Goal: Contribute content

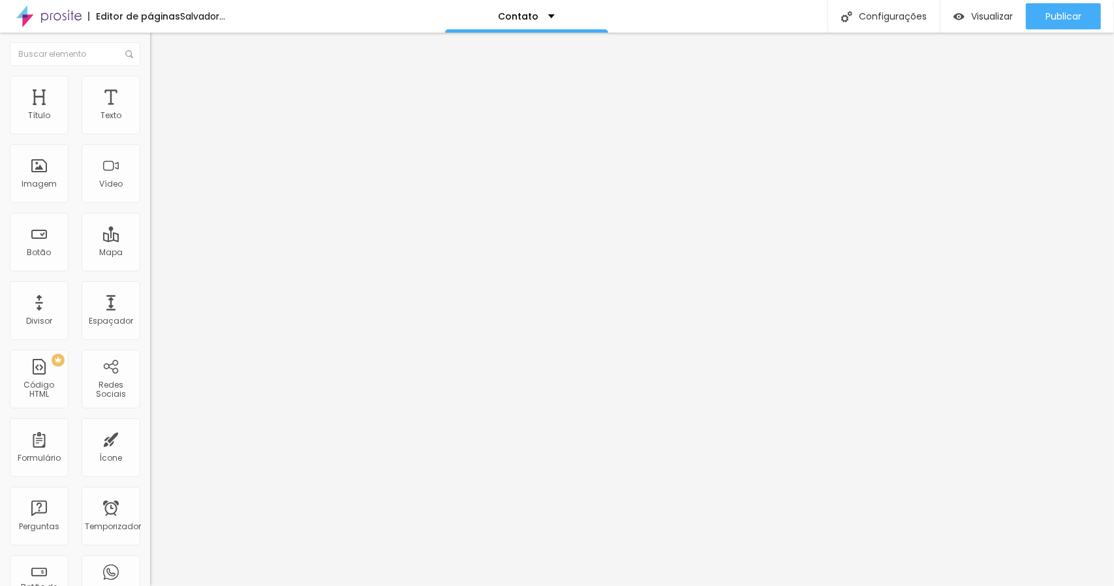
click at [150, 193] on button "button" at bounding box center [159, 186] width 18 height 14
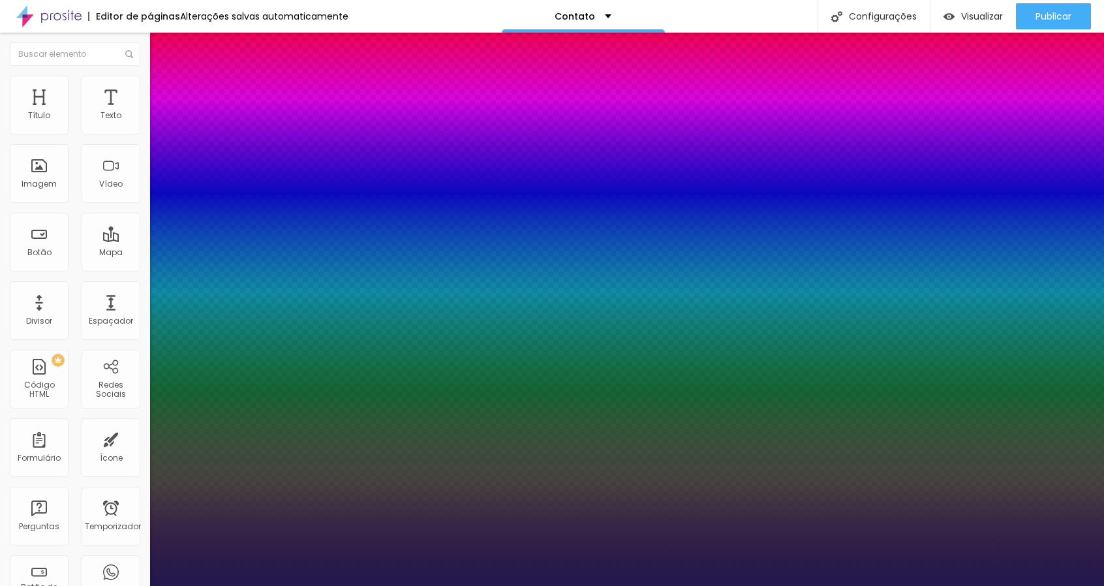
type input "1"
type input "17"
type input "1"
type input "19"
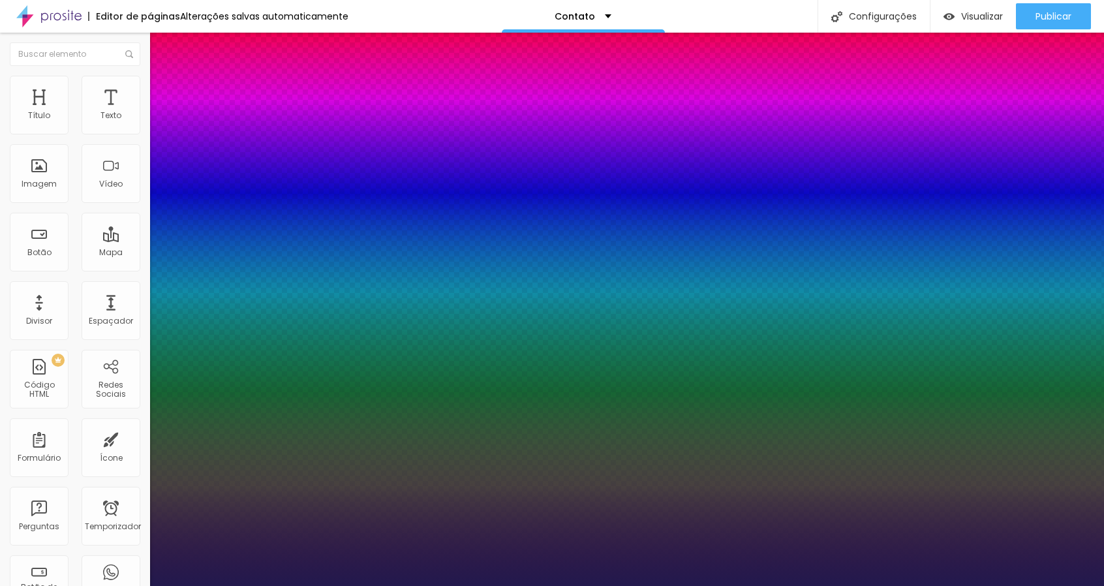
type input "19"
type input "1"
type input "20"
type input "1"
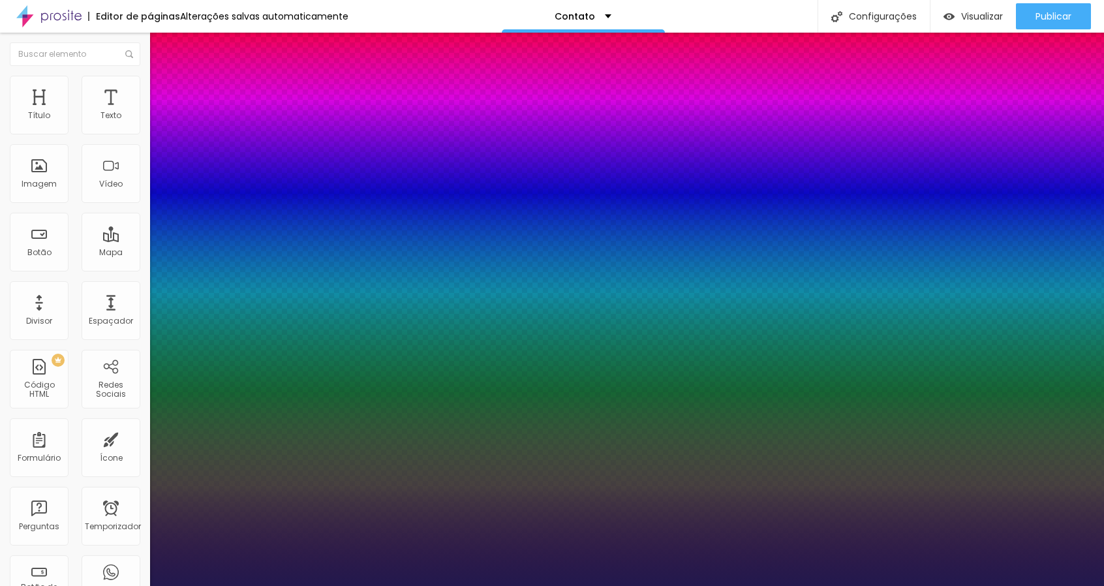
type input "25"
type input "1"
type input "31"
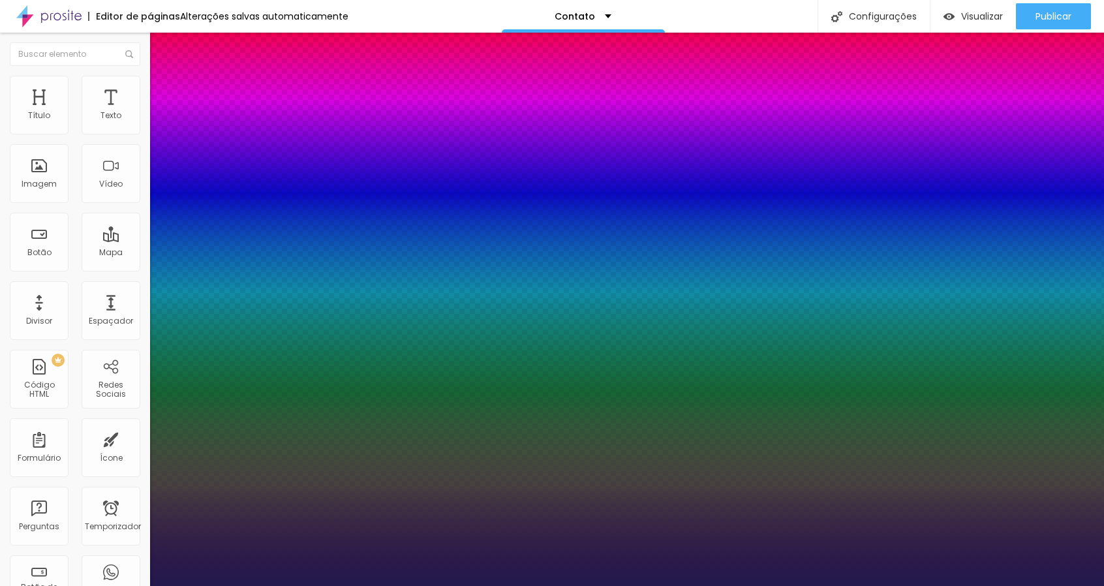
type input "1"
type input "33"
type input "1"
type input "38"
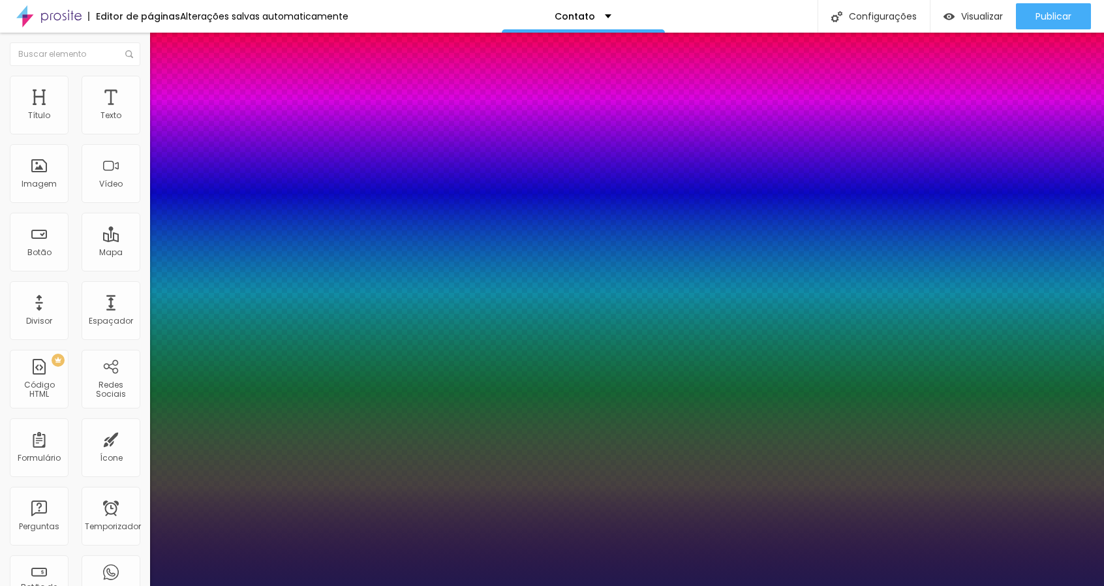
type input "38"
type input "1"
type input "39"
type input "1"
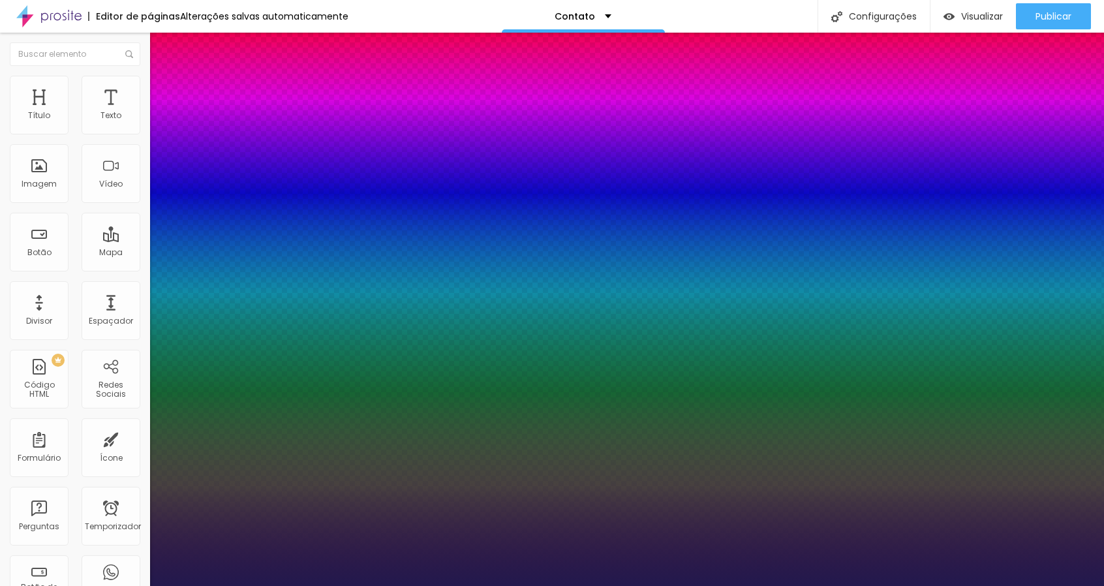
type input "40"
type input "1"
type input "41"
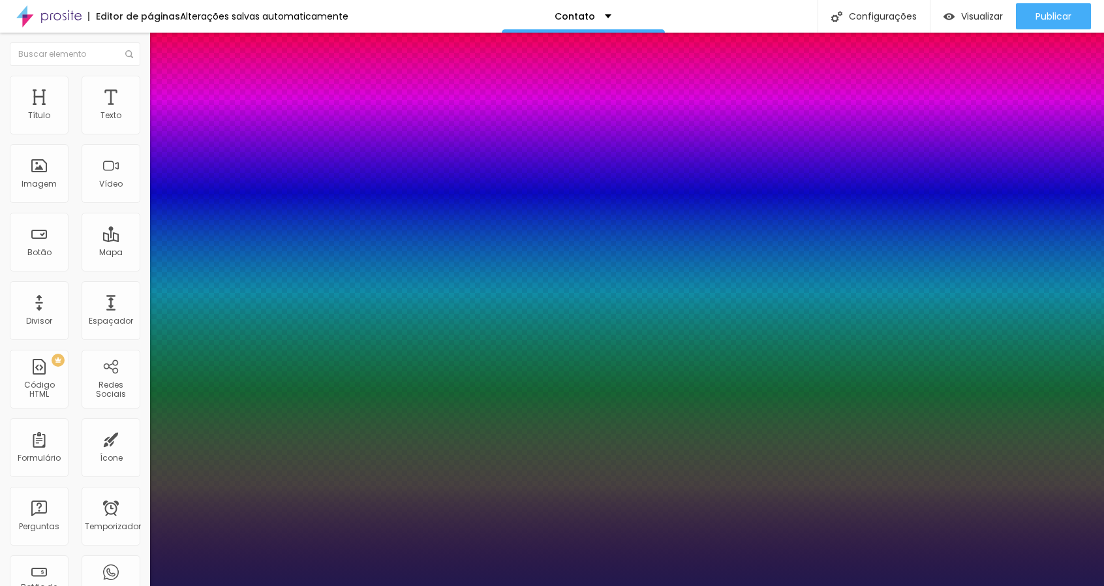
type input "1"
type input "42"
type input "1"
type input "45"
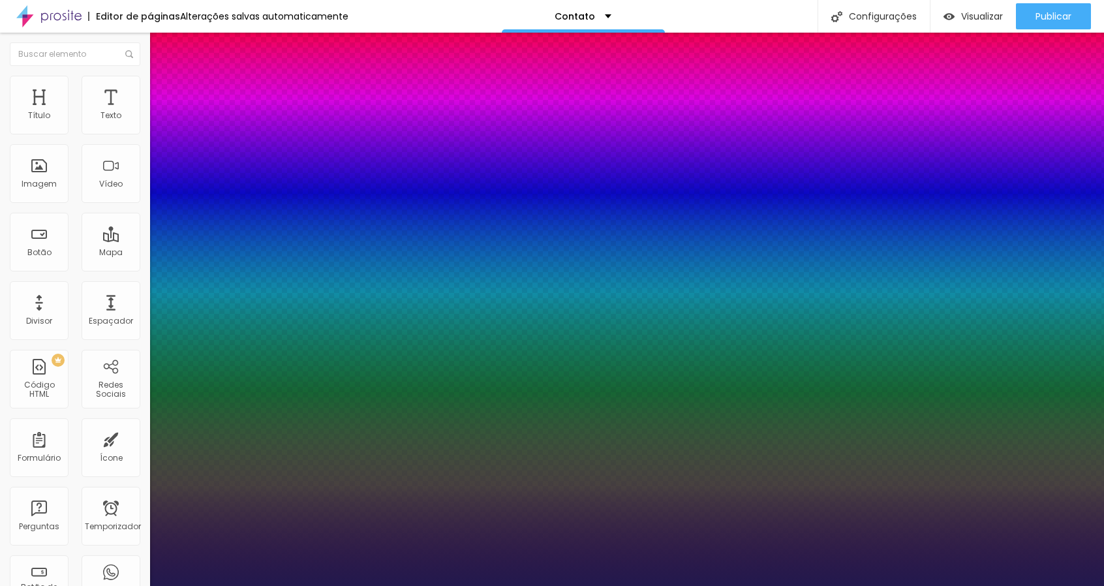
type input "45"
type input "1"
type input "46"
type input "1"
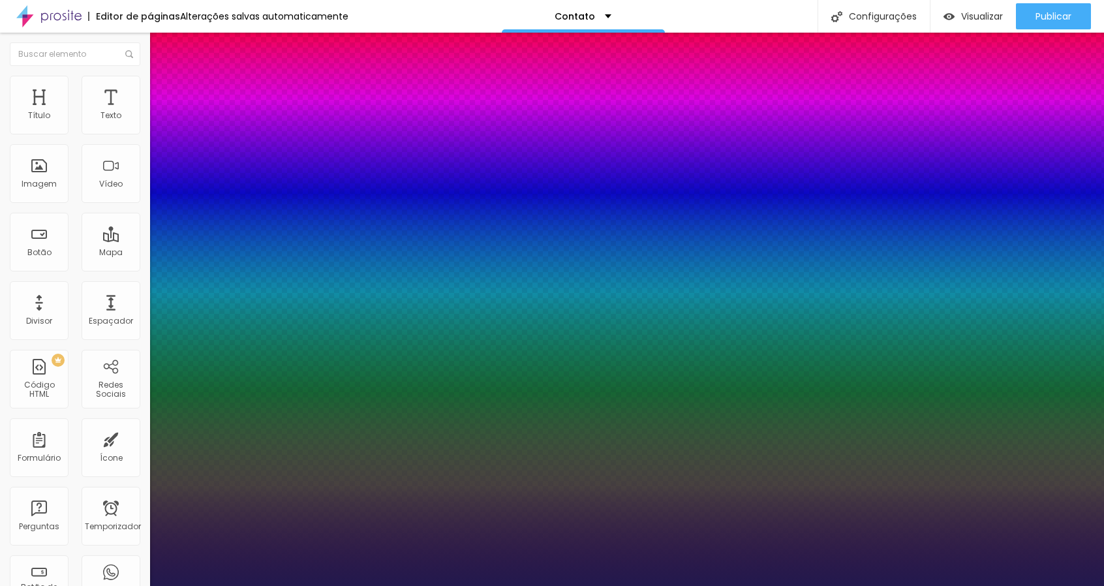
type input "47"
type input "1"
type input "48"
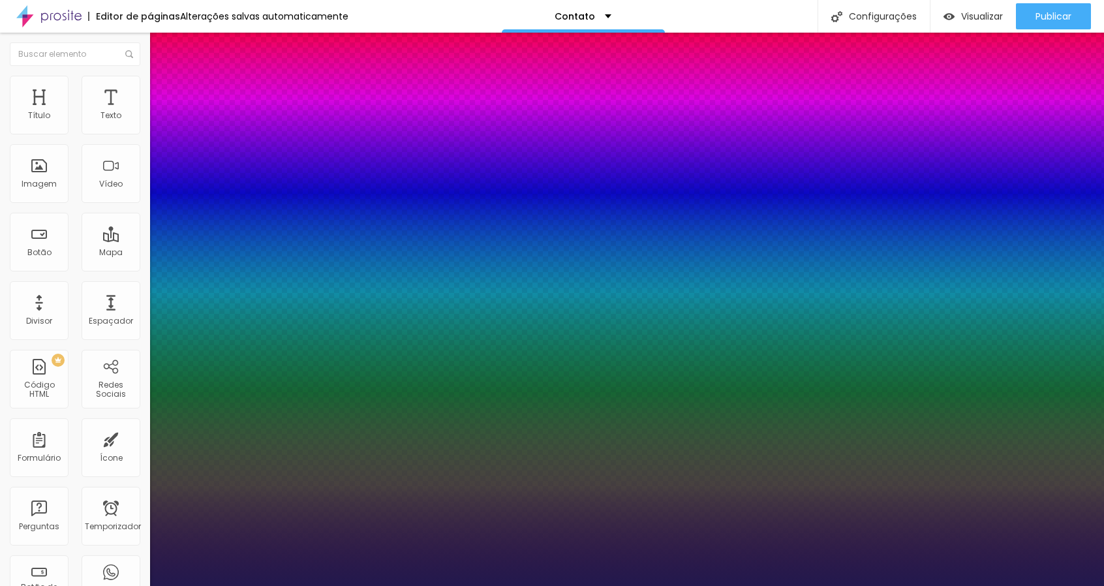
type input "1"
type input "49"
type input "1"
type input "50"
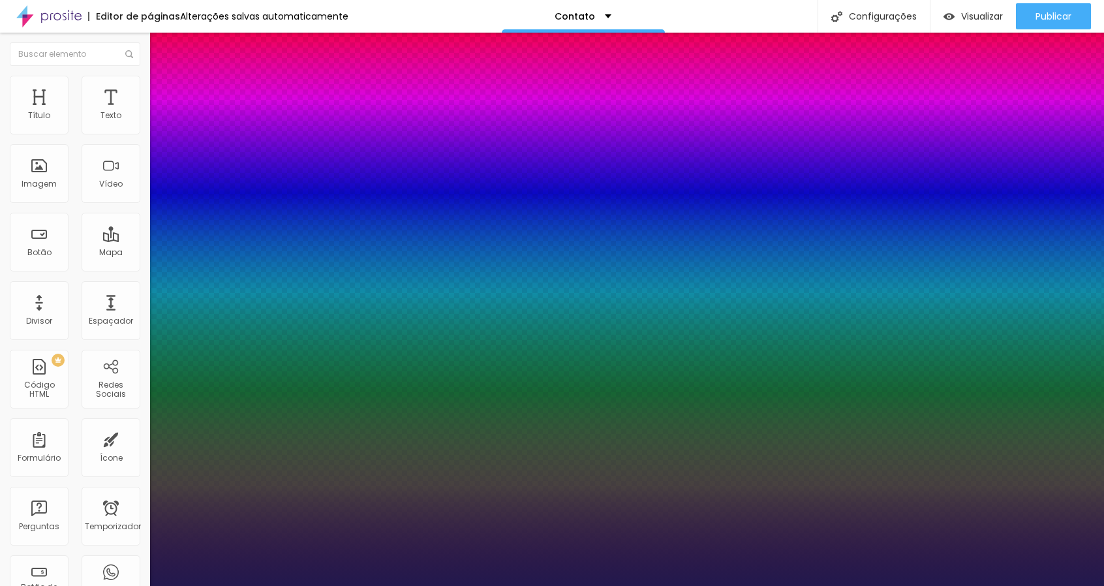
type input "50"
type input "1"
drag, startPoint x: 175, startPoint y: 364, endPoint x: 211, endPoint y: 365, distance: 35.9
type input "50"
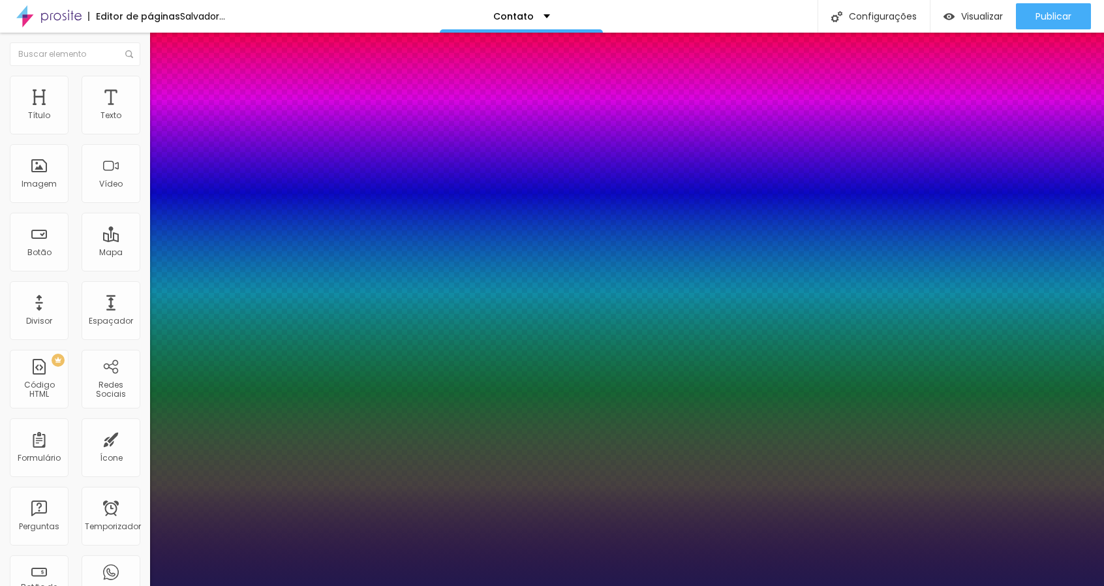
type input "0.5"
type input "1"
type input "0.4"
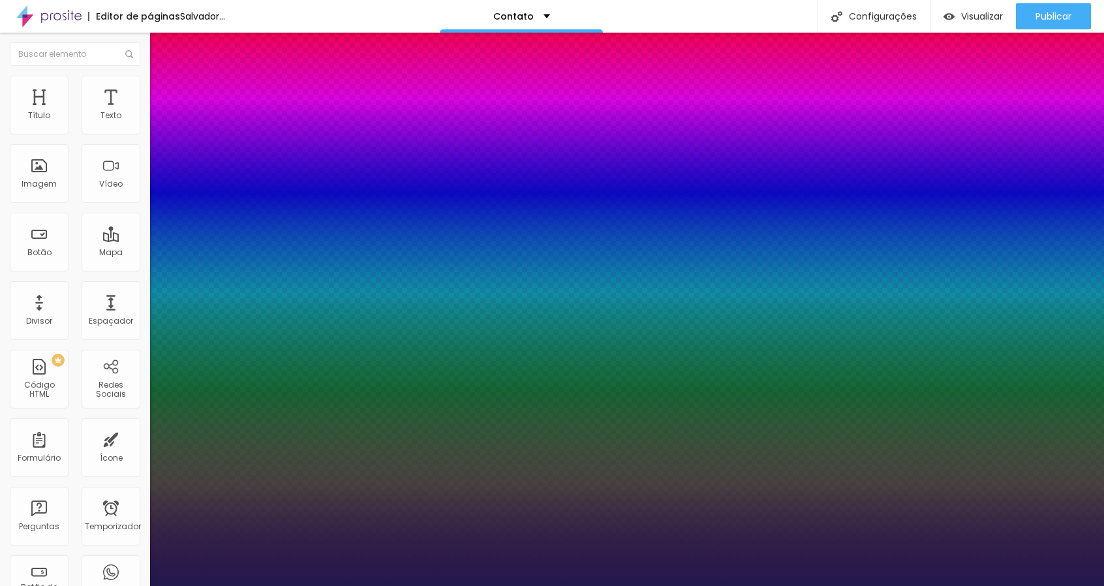
type input "1"
type input "0.6"
type input "1"
type input "0.7"
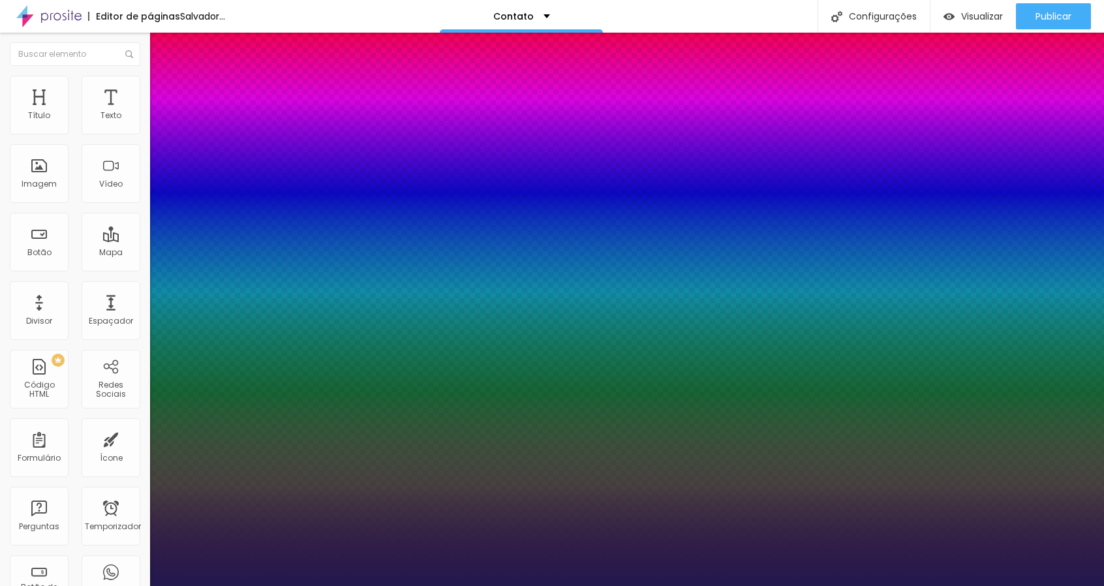
type input "0.7"
type input "1"
type input "0.8"
type input "1"
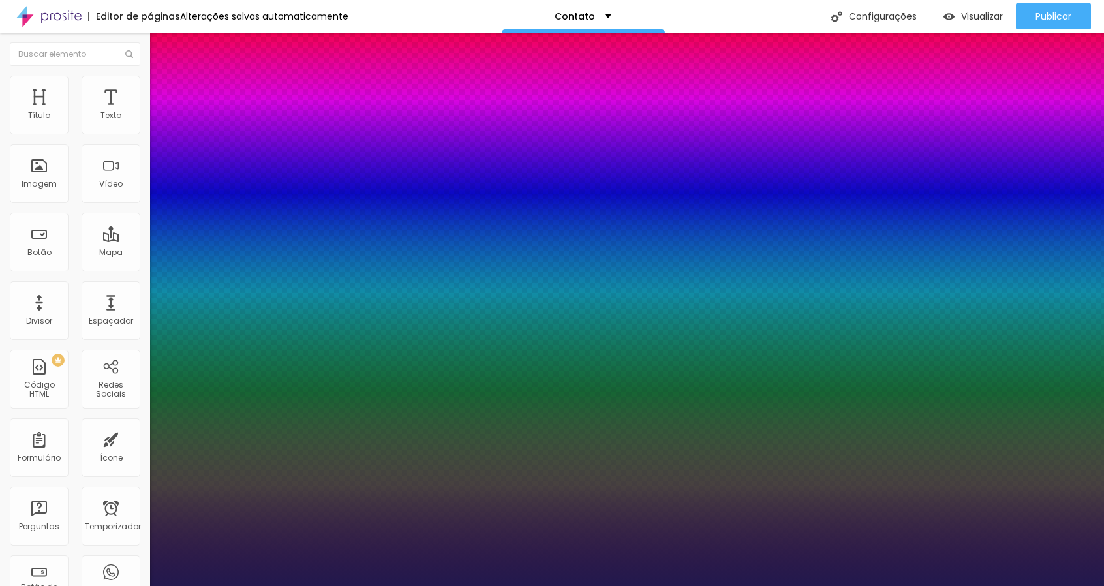
type input "0.8"
type input "2"
type input "3"
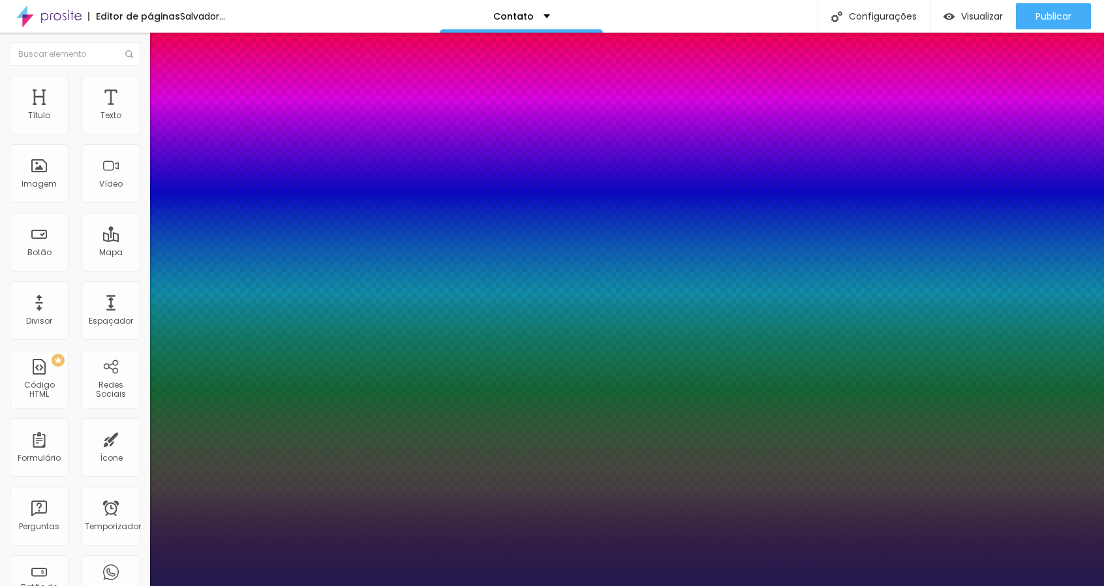
type input "3"
type input "4"
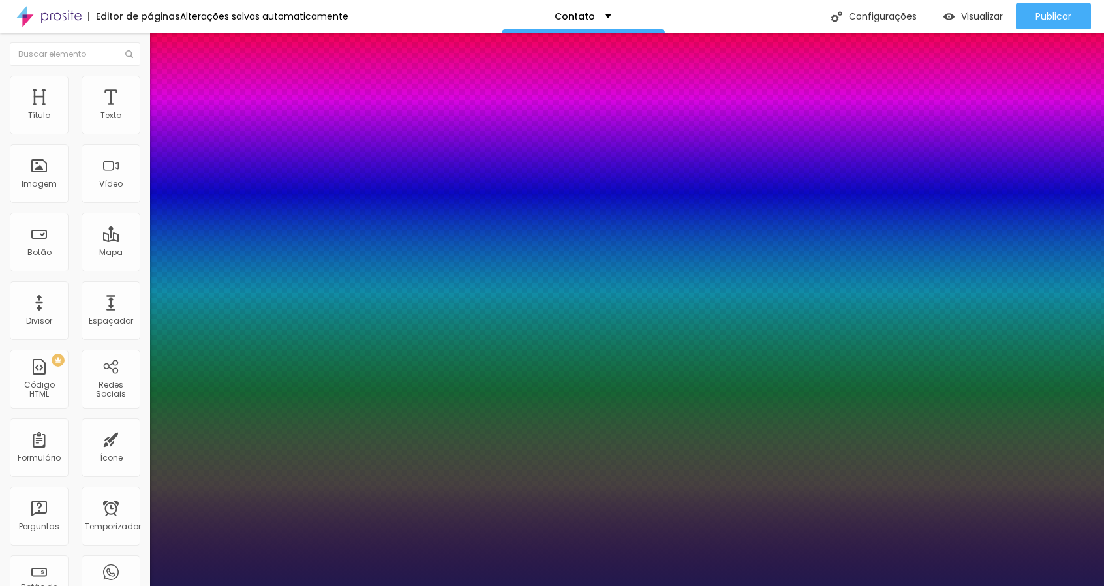
type input "1.2"
type input "1.1"
type input "1"
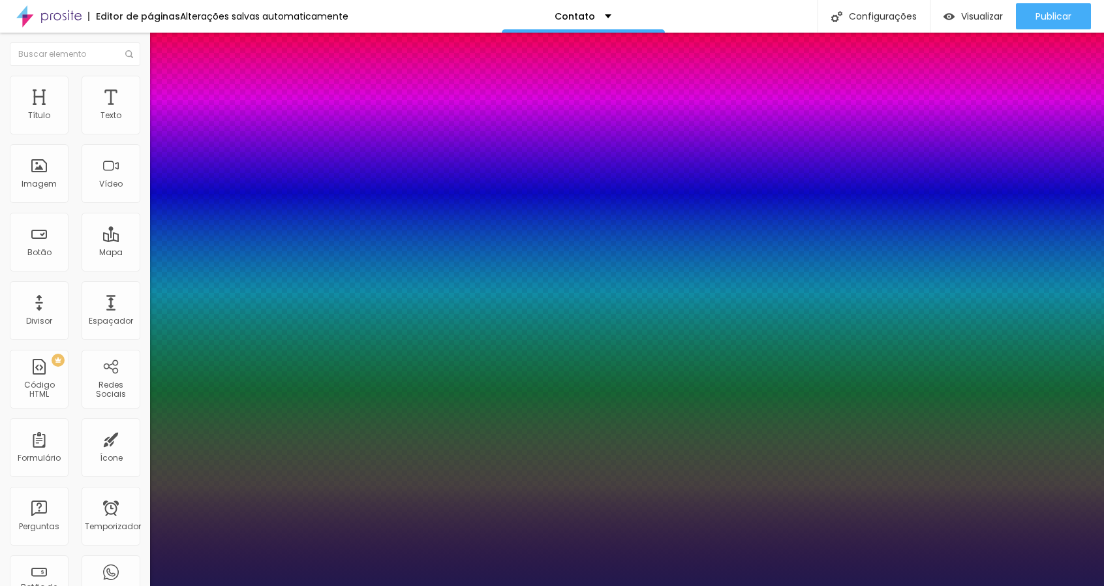
type input "1"
type input "0.9"
type input "1"
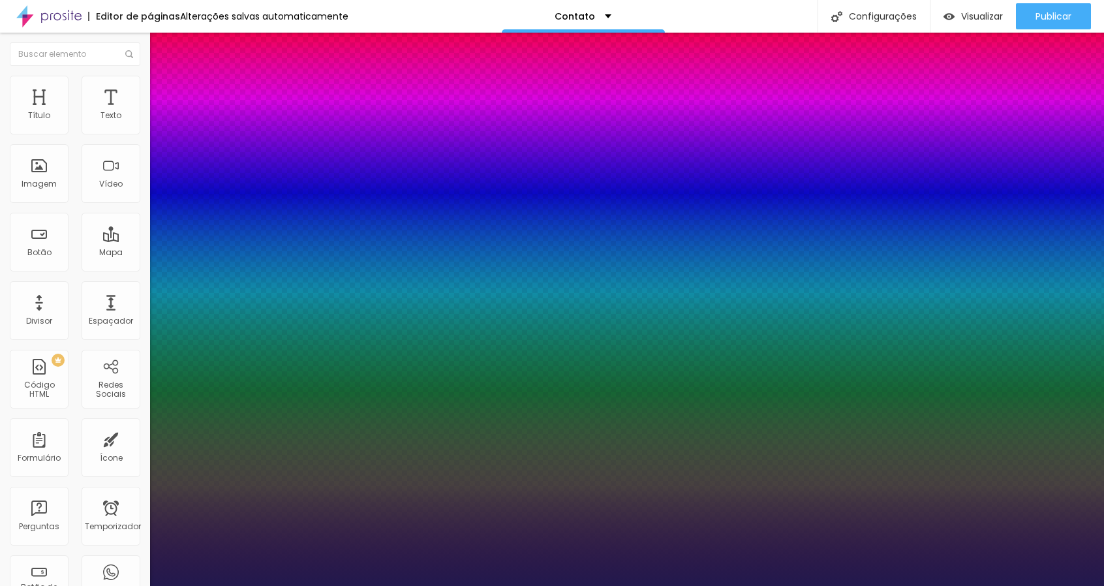
type input "1.1"
type input "1"
drag, startPoint x: 213, startPoint y: 459, endPoint x: 202, endPoint y: 459, distance: 11.8
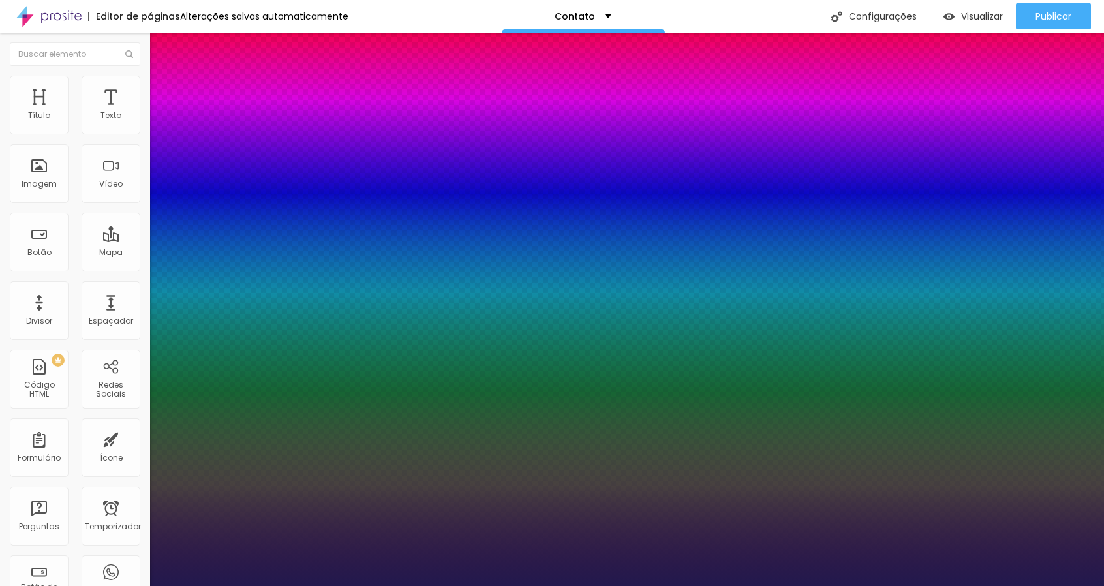
type input "1"
click at [776, 585] on div at bounding box center [552, 586] width 1104 height 0
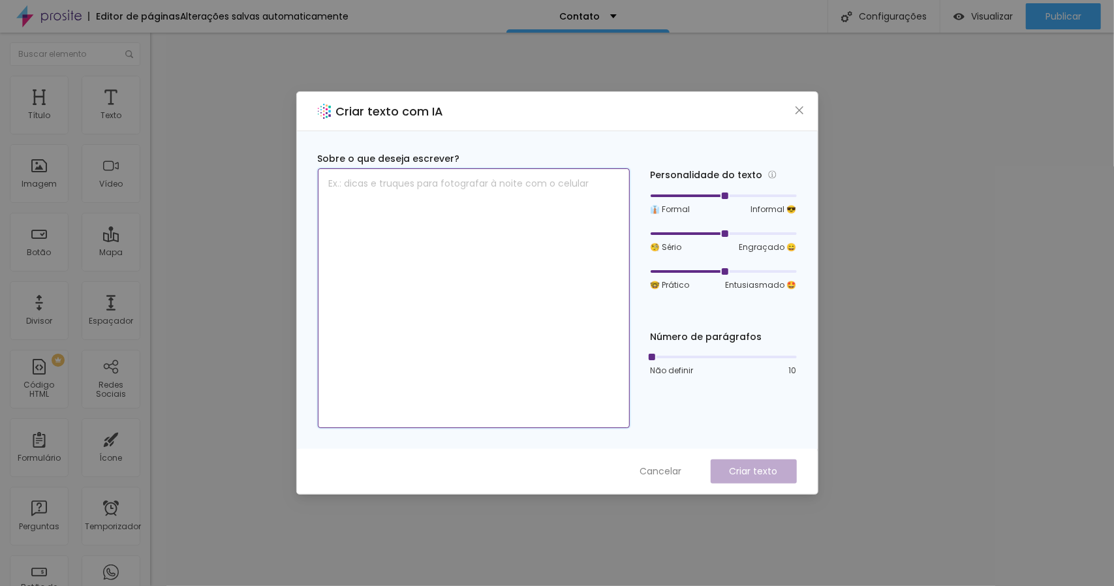
click at [552, 187] on textarea at bounding box center [474, 298] width 312 height 260
click at [326, 181] on textarea "Pedido de Orçamento" at bounding box center [474, 298] width 312 height 260
type textarea "Pedido de Orçamento"
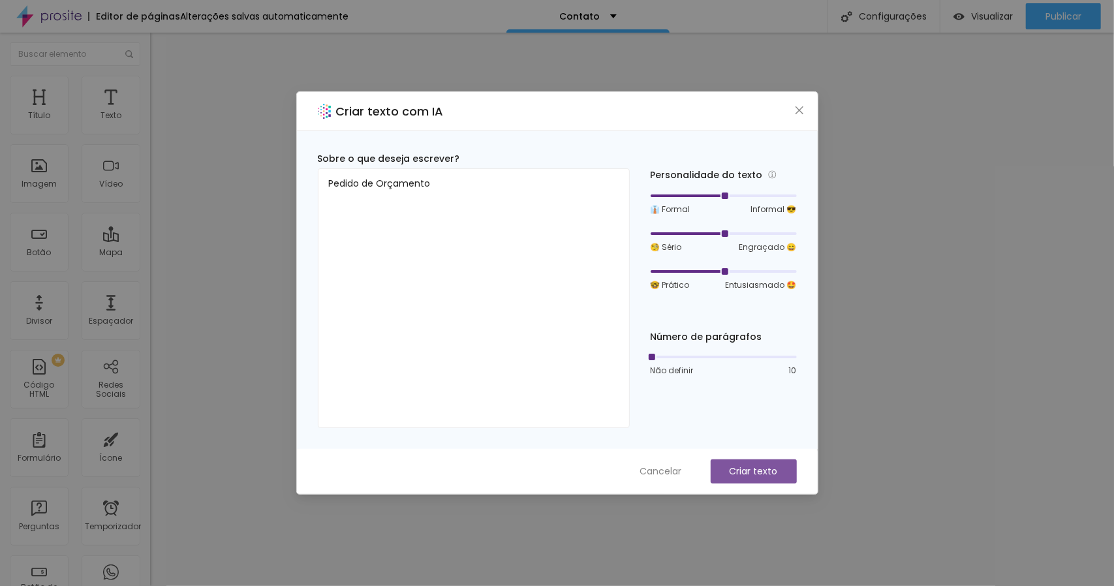
click at [747, 469] on font "Criar texto" at bounding box center [753, 470] width 48 height 13
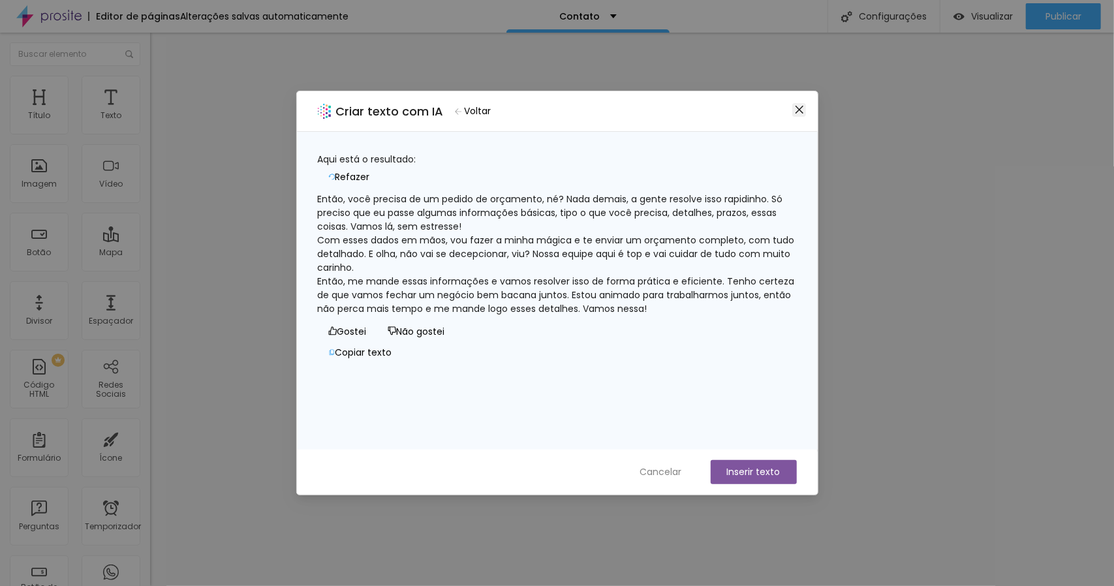
click at [800, 109] on icon "fechar" at bounding box center [799, 109] width 10 height 10
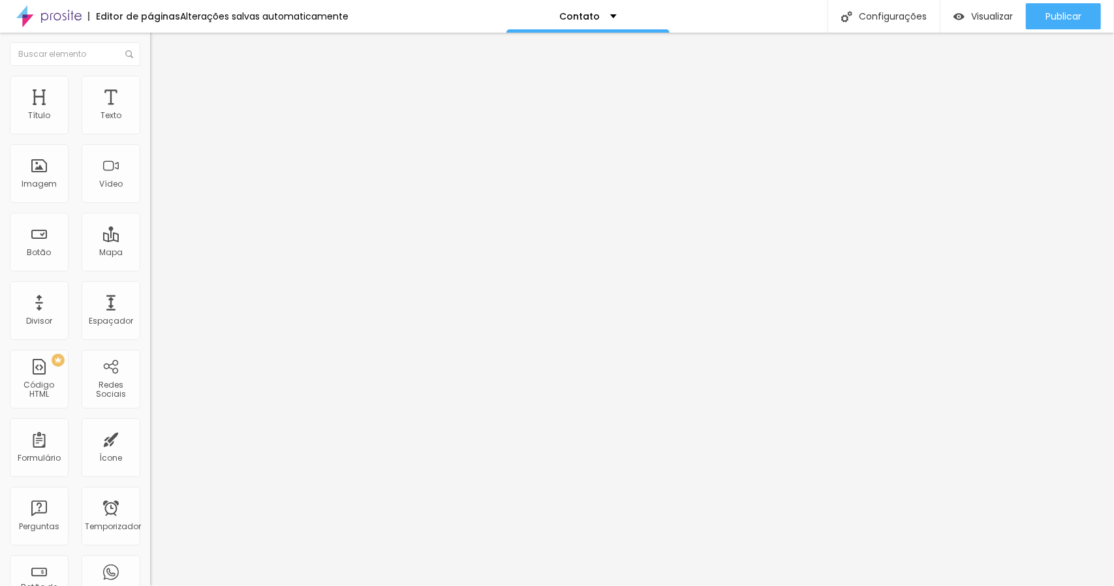
click at [150, 193] on button "button" at bounding box center [159, 186] width 18 height 14
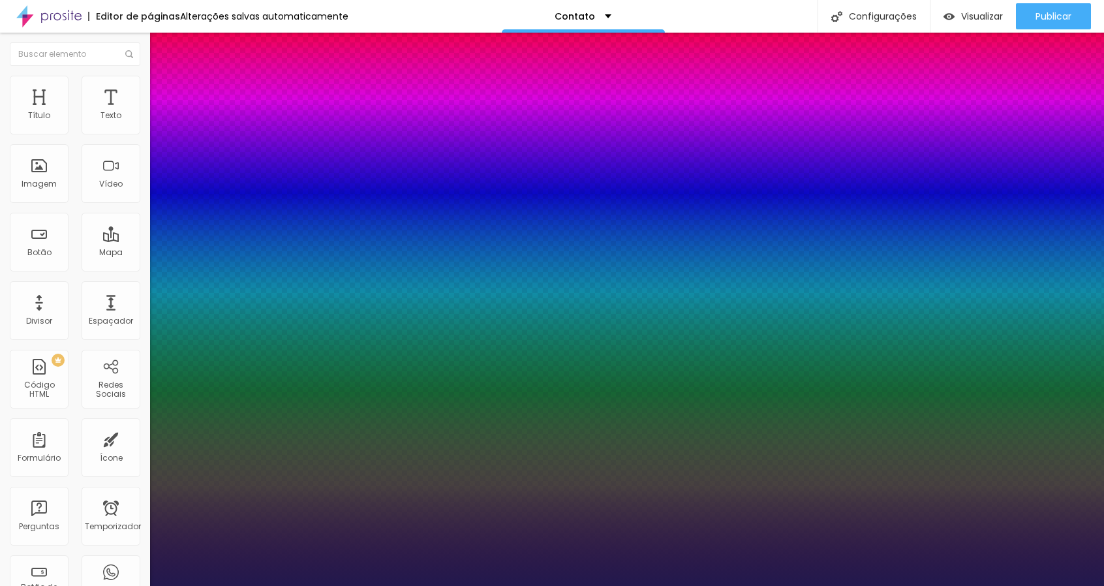
type input "1"
type input "22"
type input "1"
type input "23"
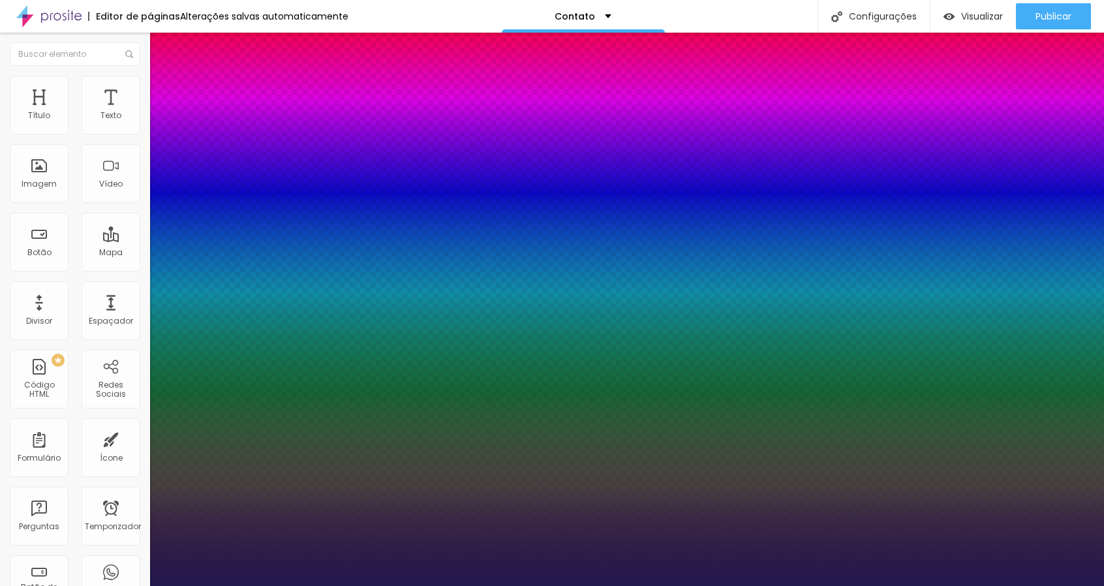
type input "23"
type input "1"
type input "24"
type input "1"
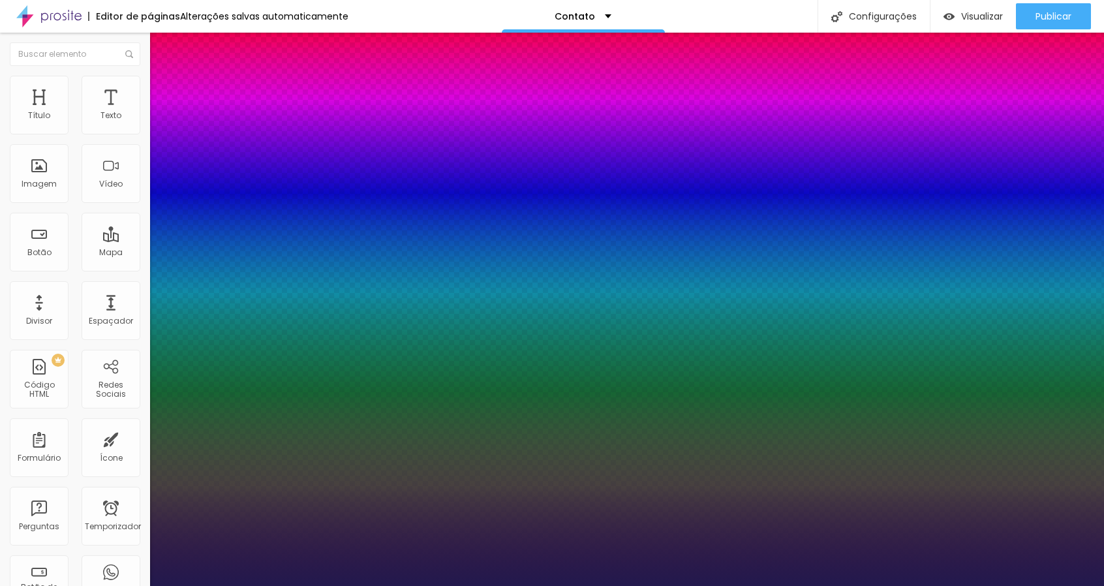
type input "25"
type input "1"
type input "27"
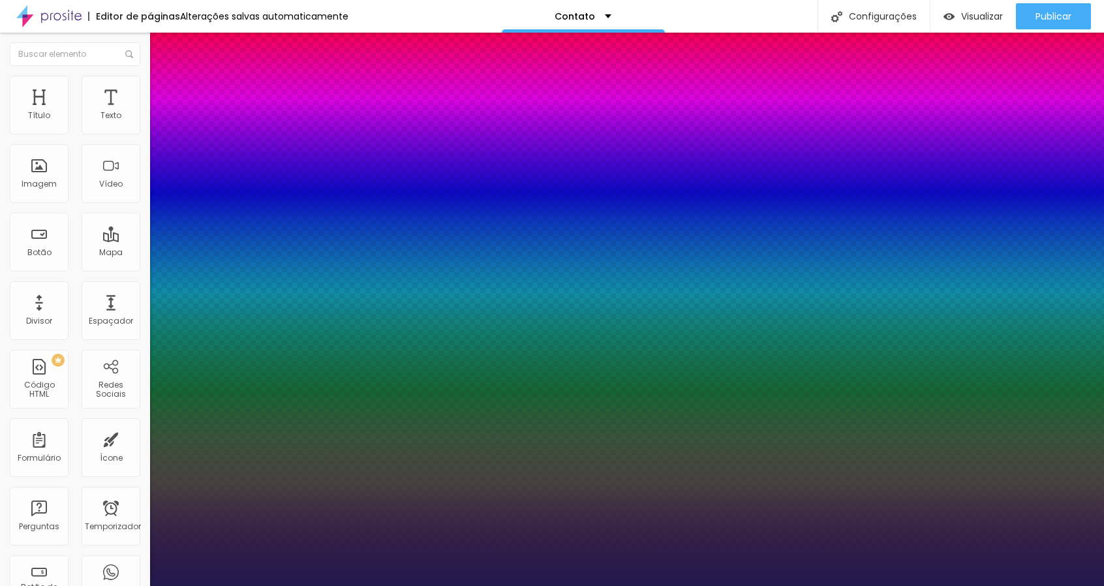
type input "1"
type input "28"
type input "1"
type input "29"
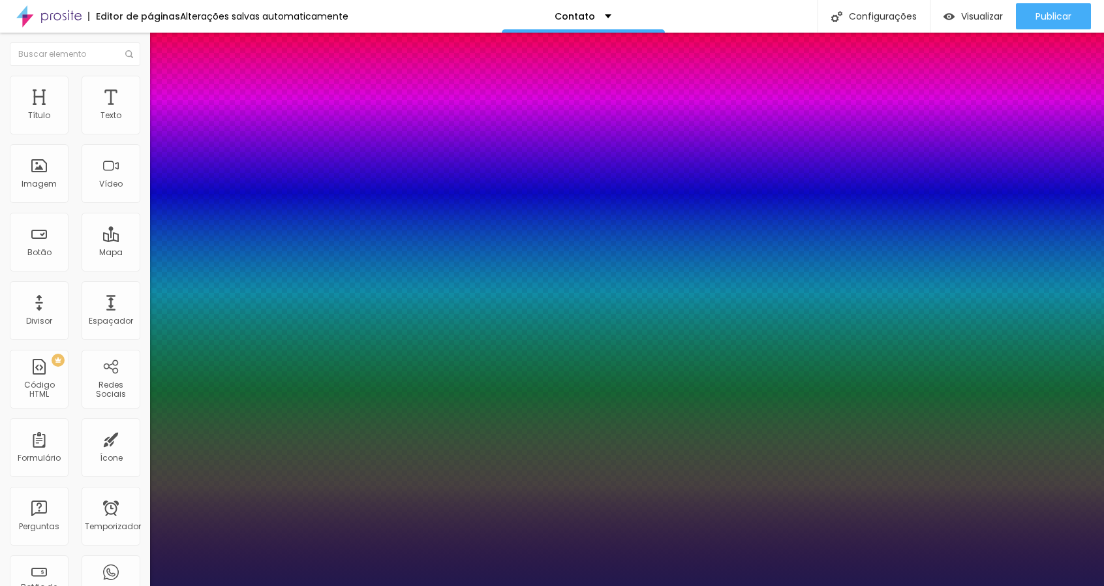
type input "29"
type input "1"
type input "30"
type input "1"
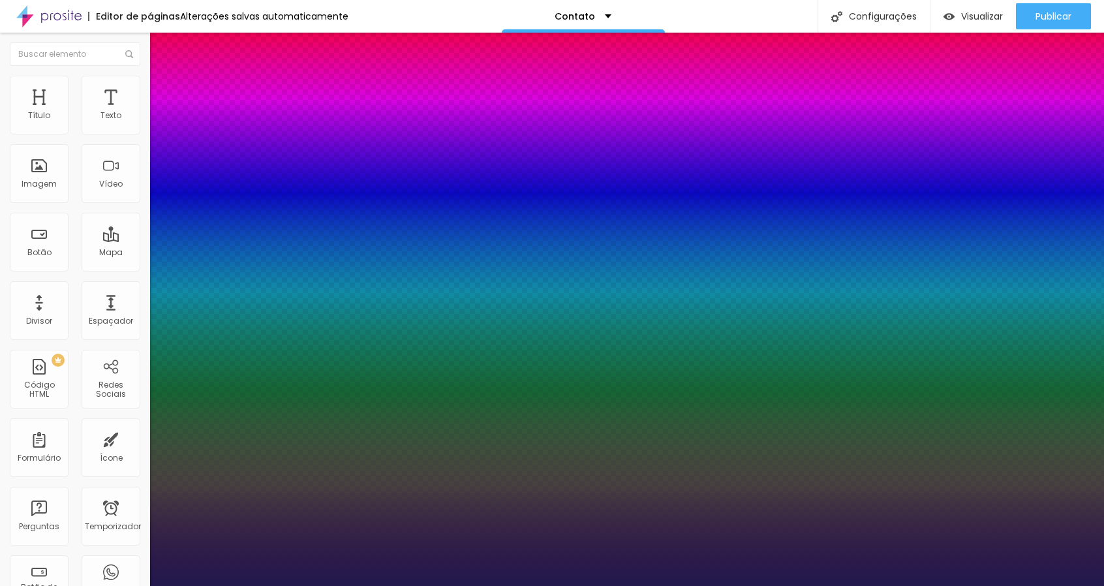
type input "31"
type input "1"
type input "29"
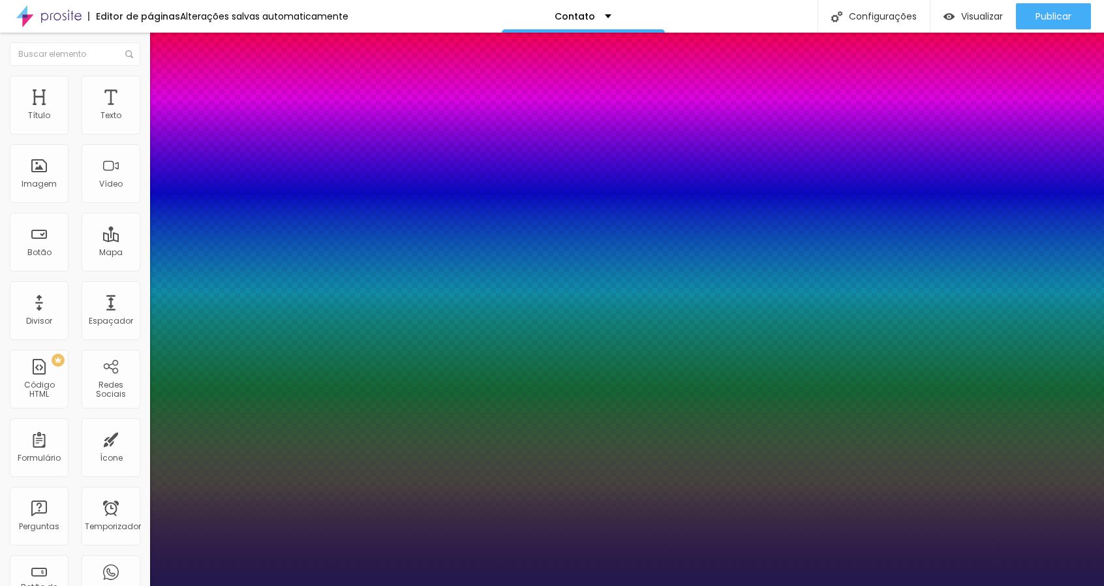
type input "1"
drag, startPoint x: 179, startPoint y: 363, endPoint x: 189, endPoint y: 361, distance: 10.0
type input "29"
click at [97, 585] on div at bounding box center [552, 586] width 1104 height 0
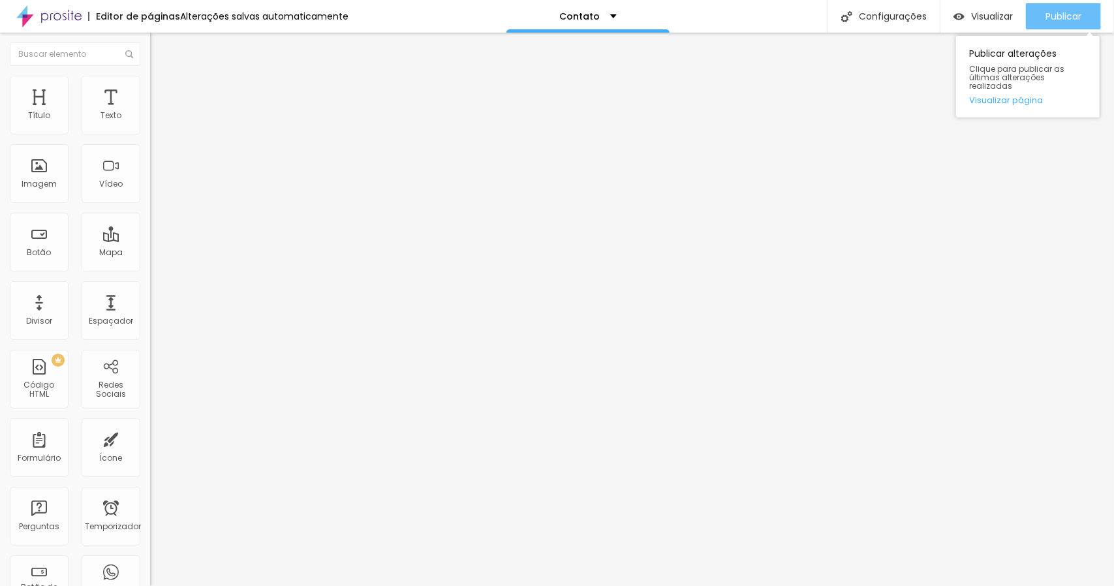
click at [1073, 18] on font "Publicar" at bounding box center [1063, 16] width 36 height 13
click at [1072, 11] on font "Publicar" at bounding box center [1063, 16] width 36 height 13
click at [1061, 7] on div "Publicar" at bounding box center [1063, 16] width 36 height 26
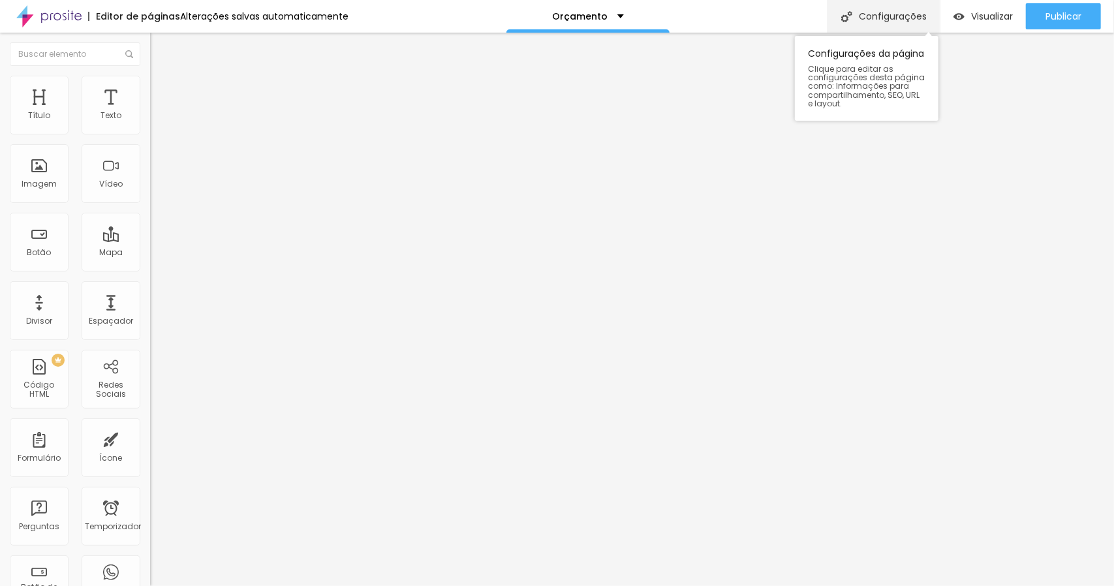
click at [874, 6] on div "Configurações" at bounding box center [883, 16] width 112 height 33
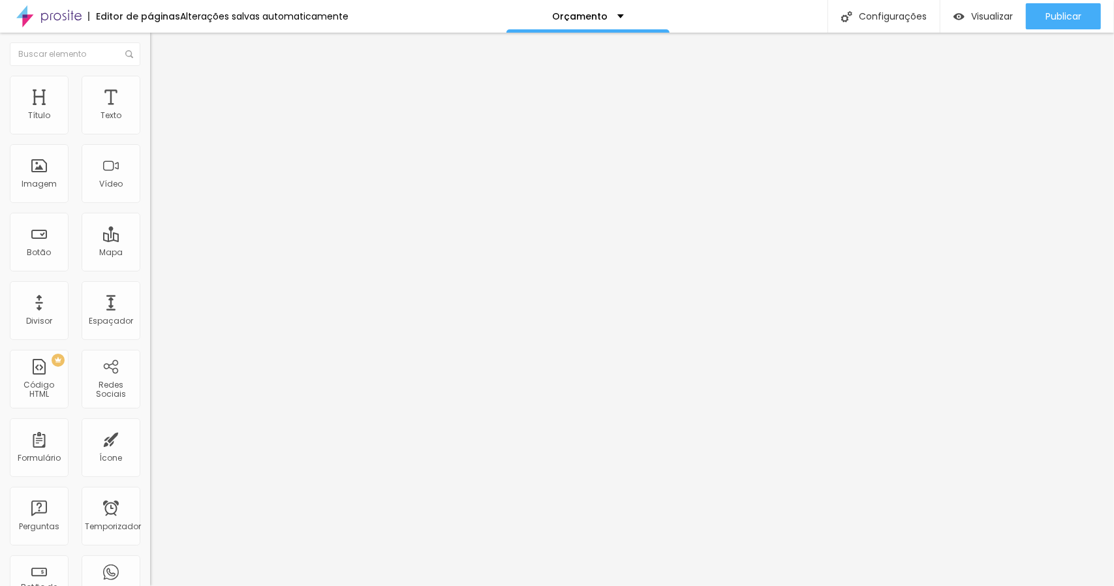
type input "/contato"
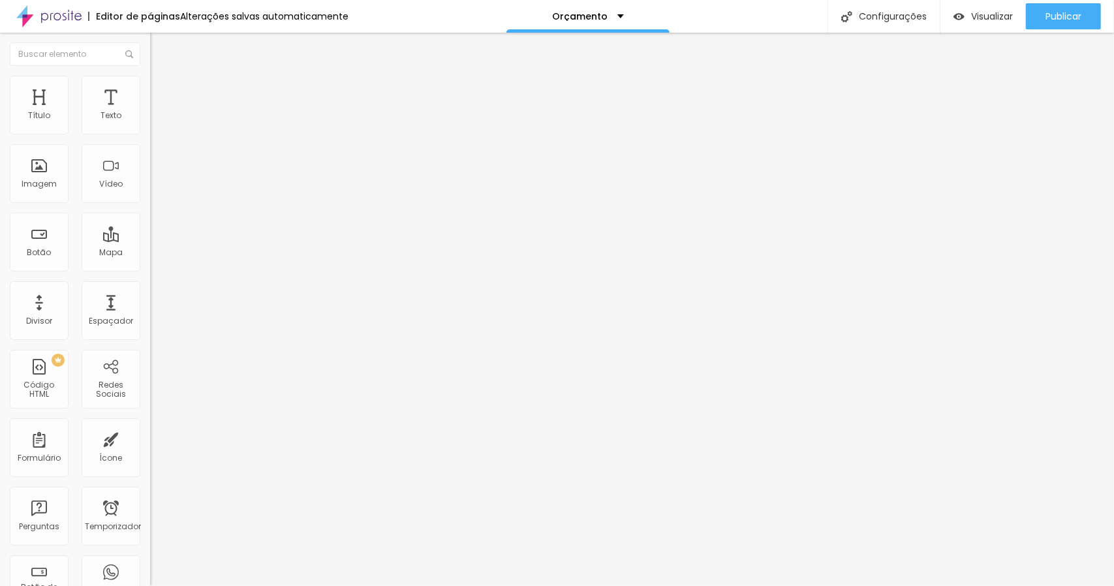
click at [1070, 14] on font "Publicar" at bounding box center [1063, 16] width 36 height 13
click at [1059, 15] on font "Publicar" at bounding box center [1063, 16] width 36 height 13
click at [1051, 12] on font "Publicar" at bounding box center [1063, 16] width 36 height 13
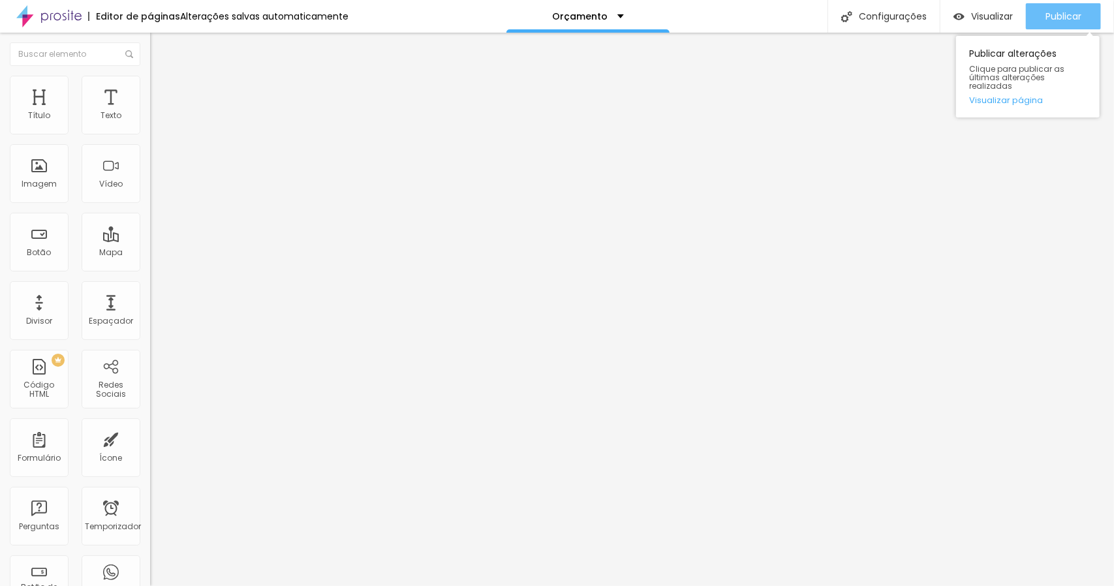
click at [1047, 17] on font "Publicar" at bounding box center [1063, 16] width 36 height 13
